Goal: Download file/media

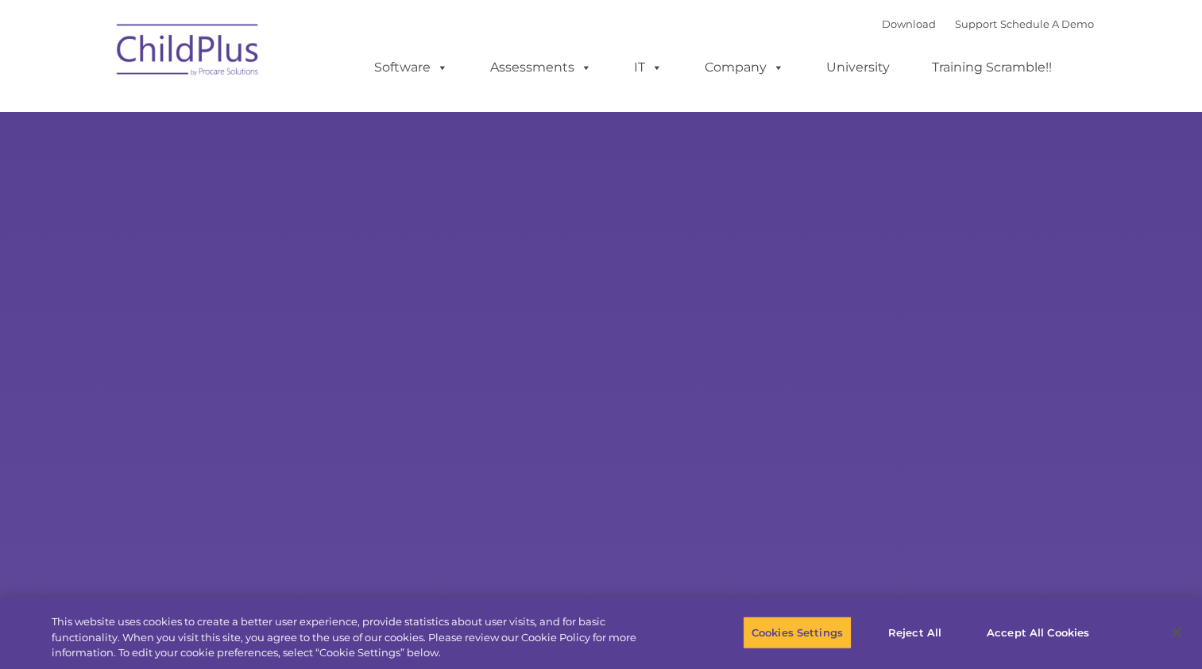
select select "MEDIUM"
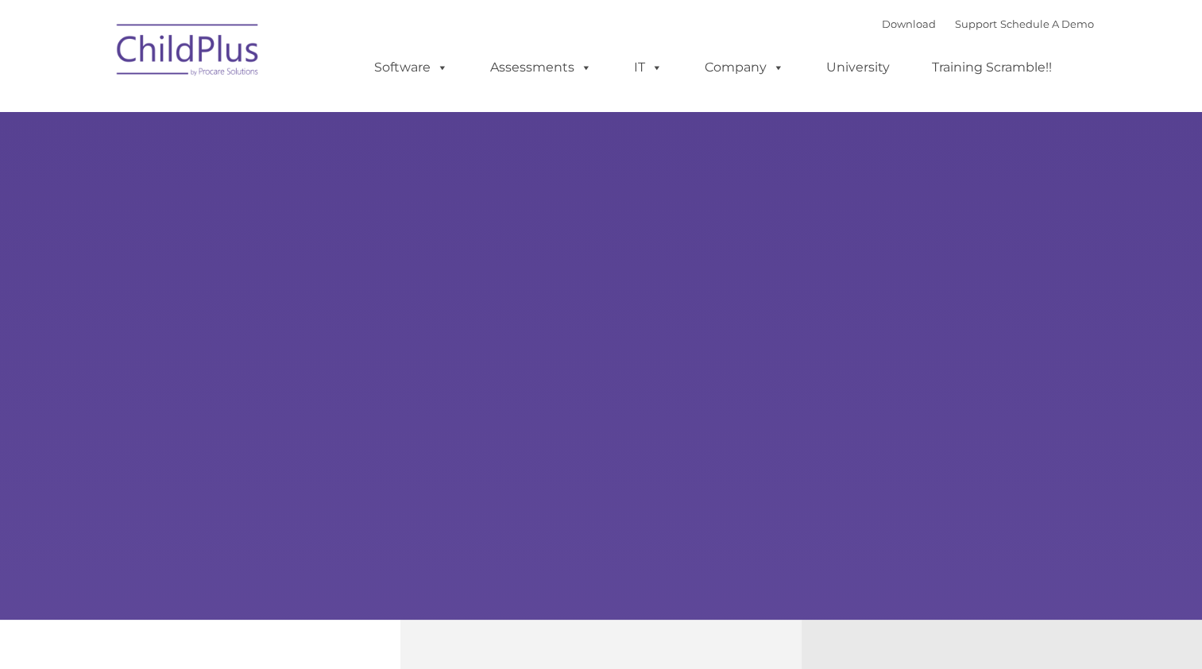
type input ""
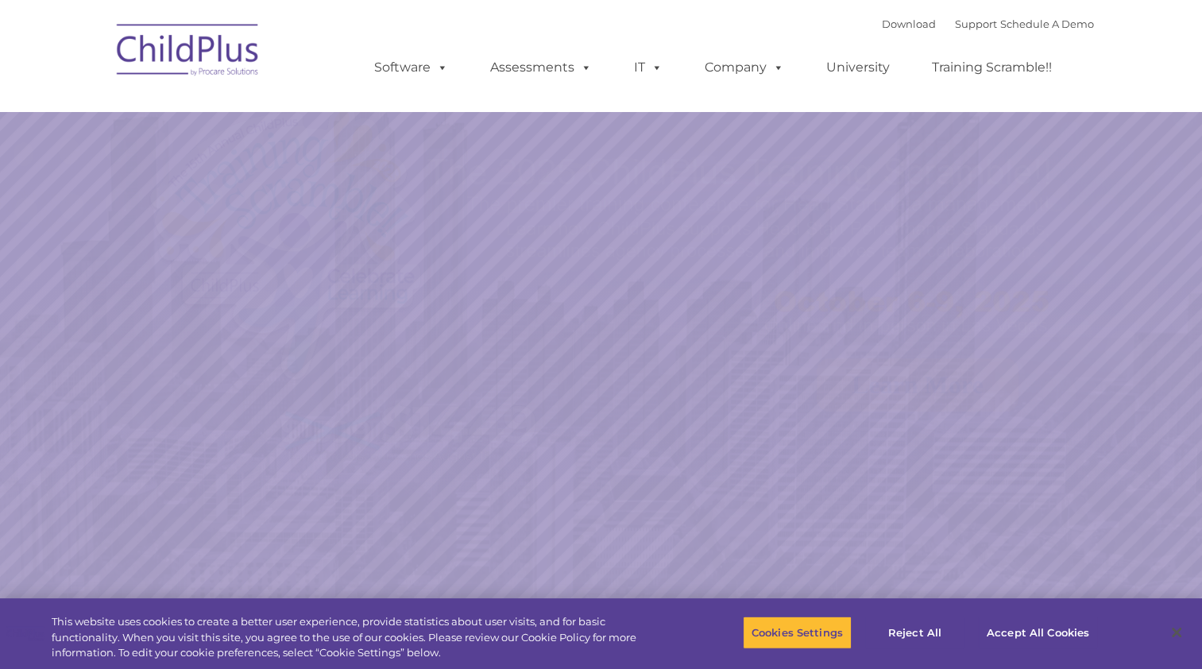
select select "MEDIUM"
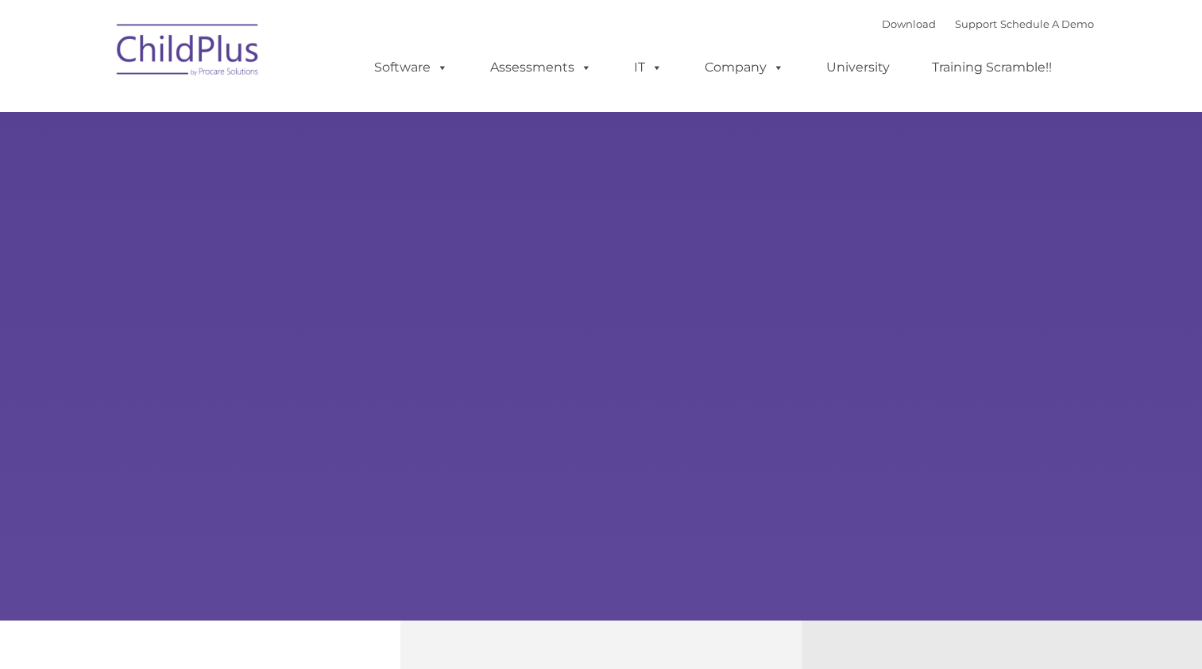
type input ""
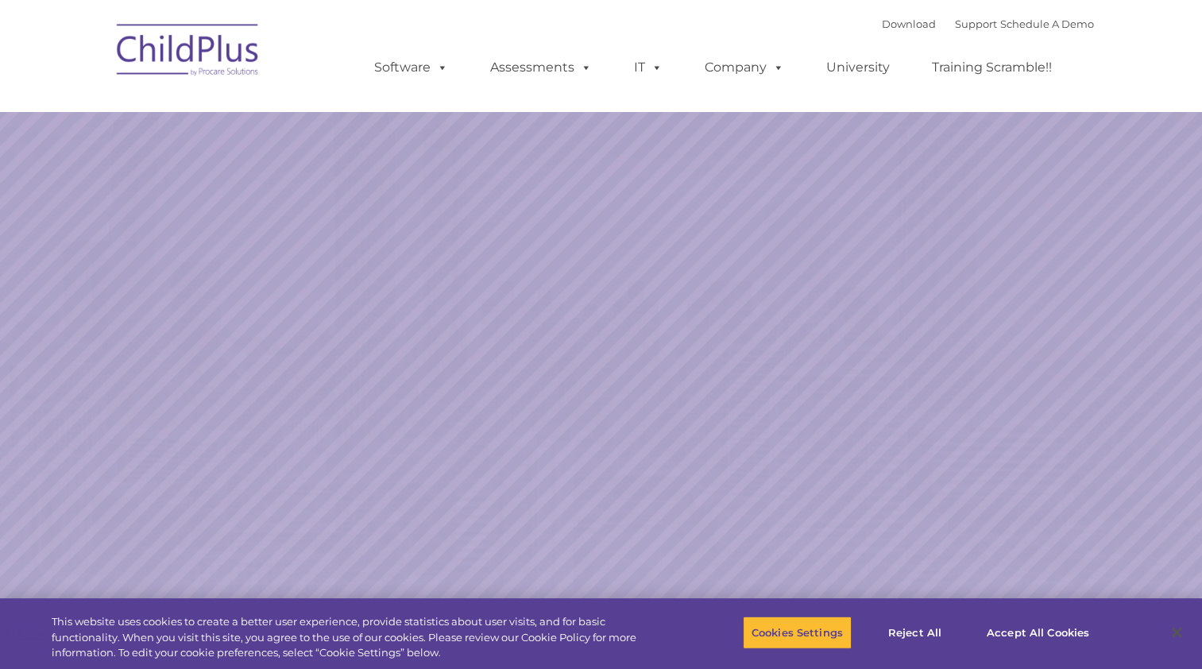
select select "MEDIUM"
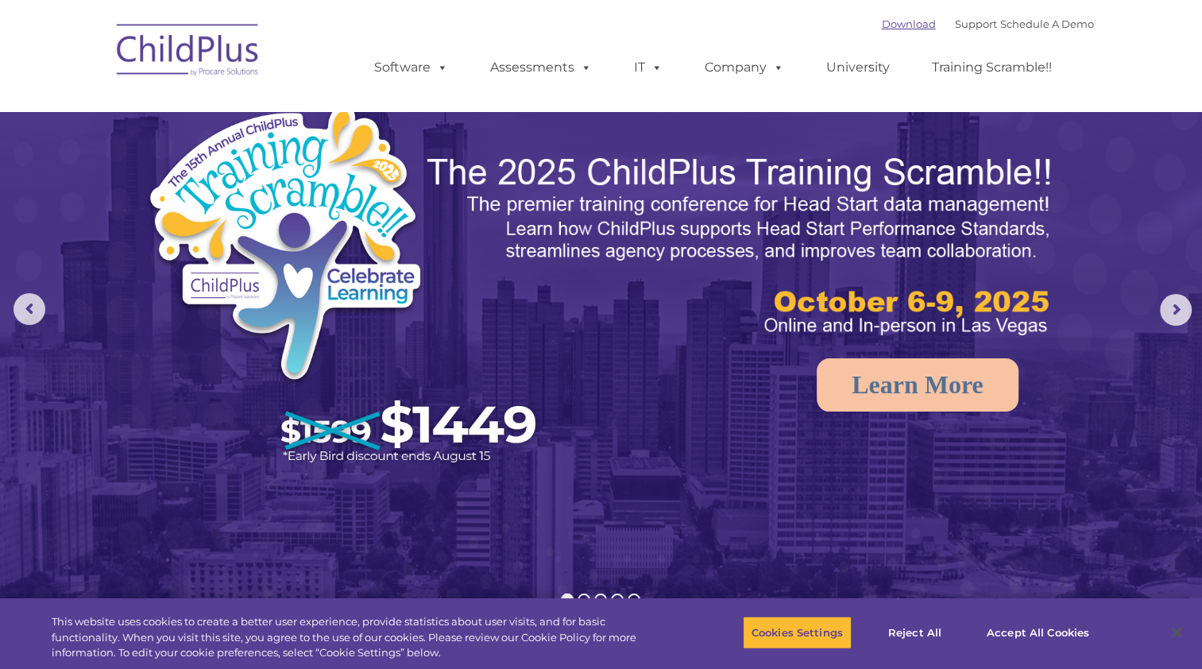
click at [892, 25] on link "Download" at bounding box center [909, 23] width 54 height 13
